Goal: Find specific page/section: Find specific page/section

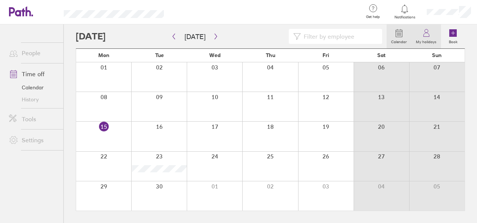
click at [428, 36] on icon at bounding box center [426, 33] width 9 height 9
